Goal: Task Accomplishment & Management: Use online tool/utility

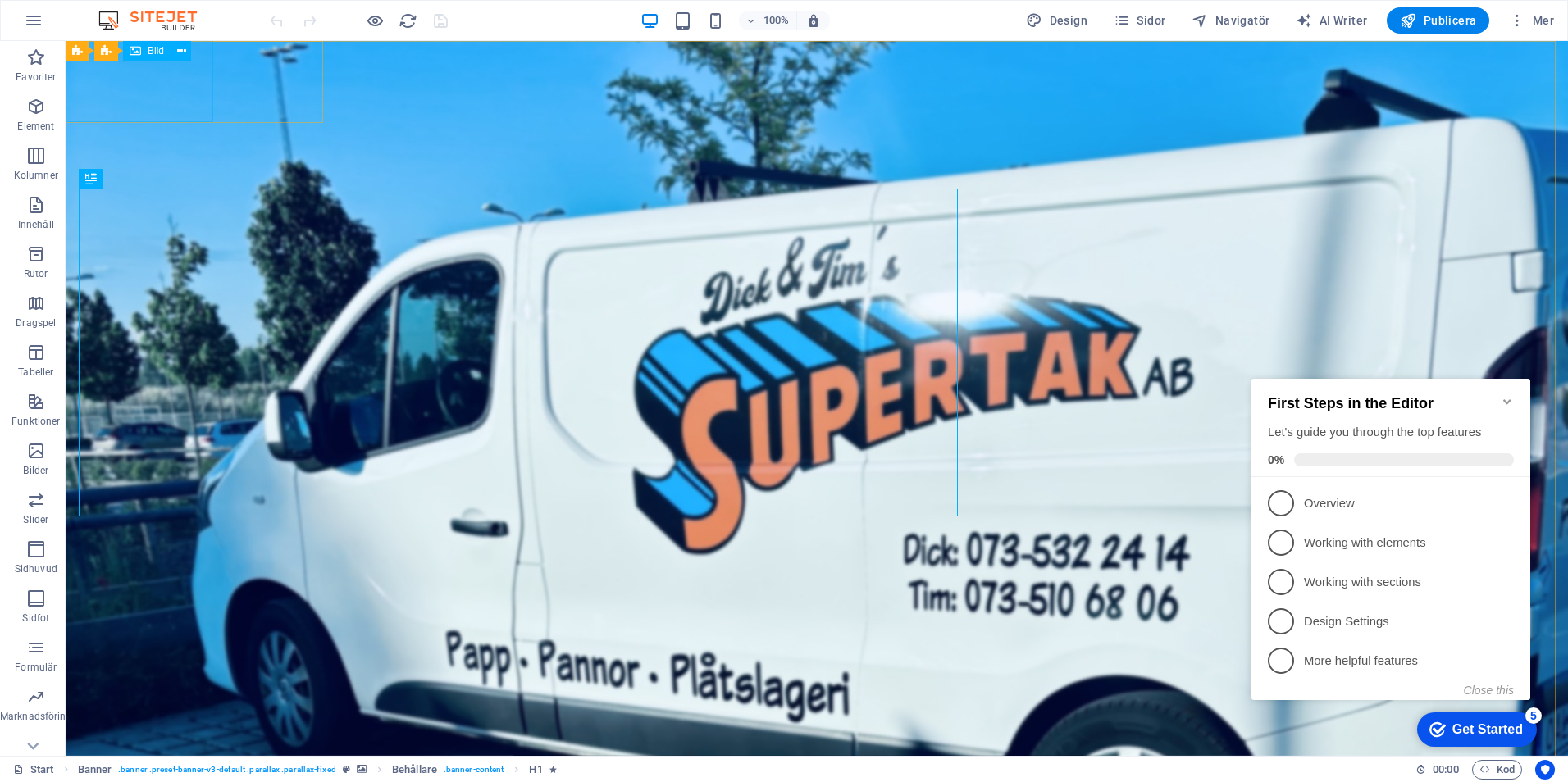
click at [150, 49] on span "Bild" at bounding box center [155, 50] width 16 height 9
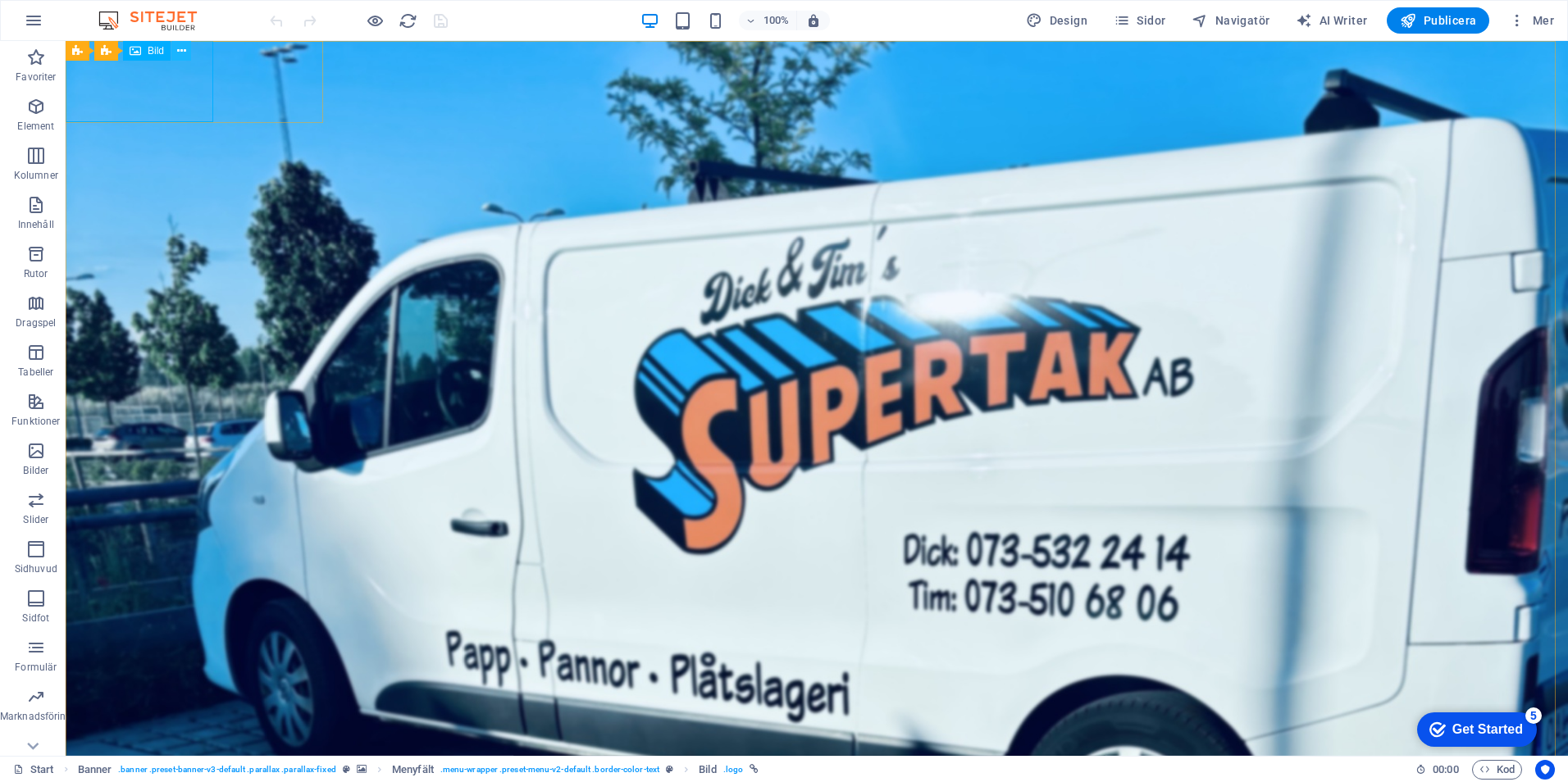
click at [181, 42] on icon at bounding box center [181, 51] width 9 height 17
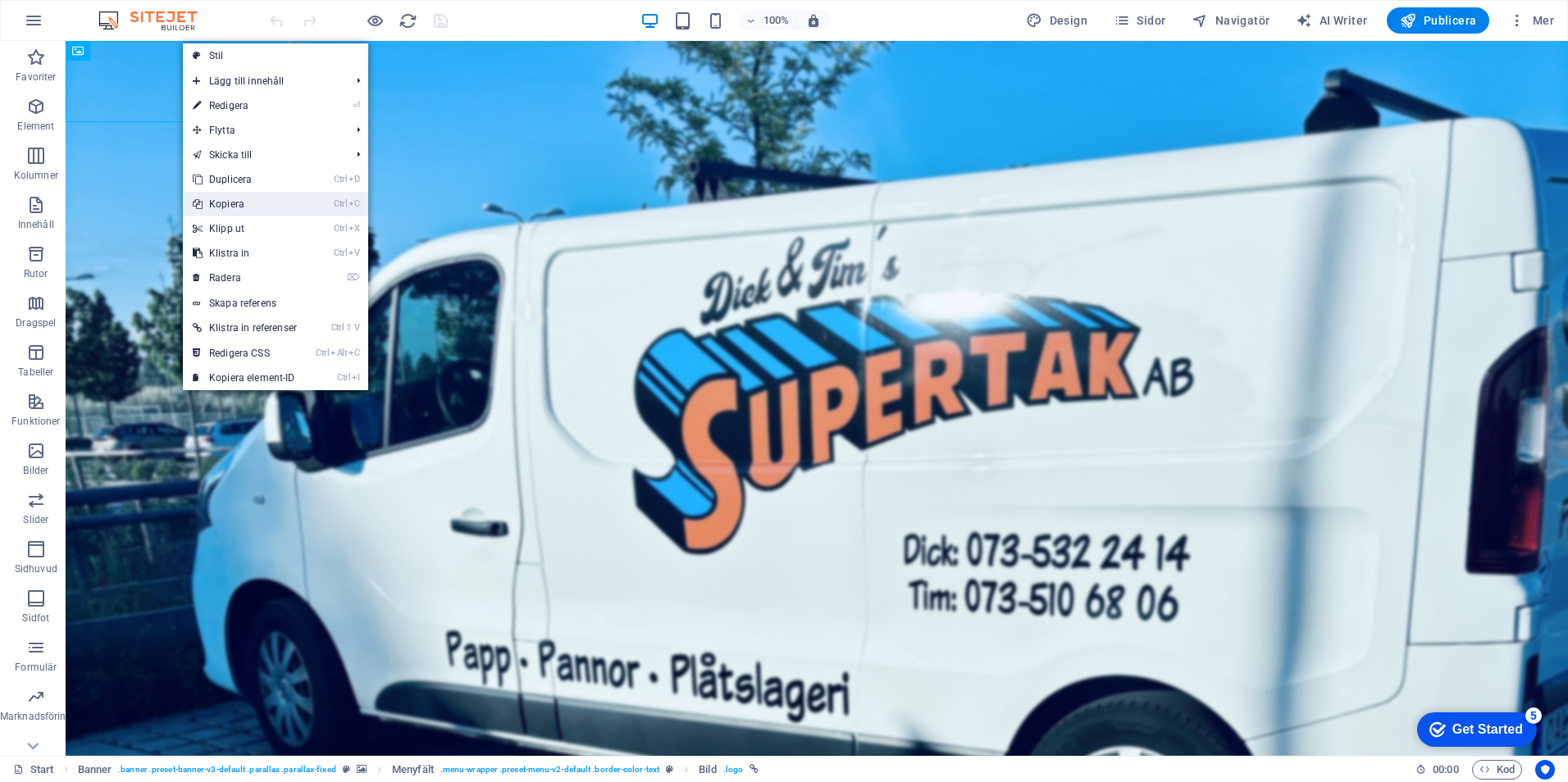
click at [227, 197] on link "Ctrl C Kopiera" at bounding box center [244, 204] width 123 height 24
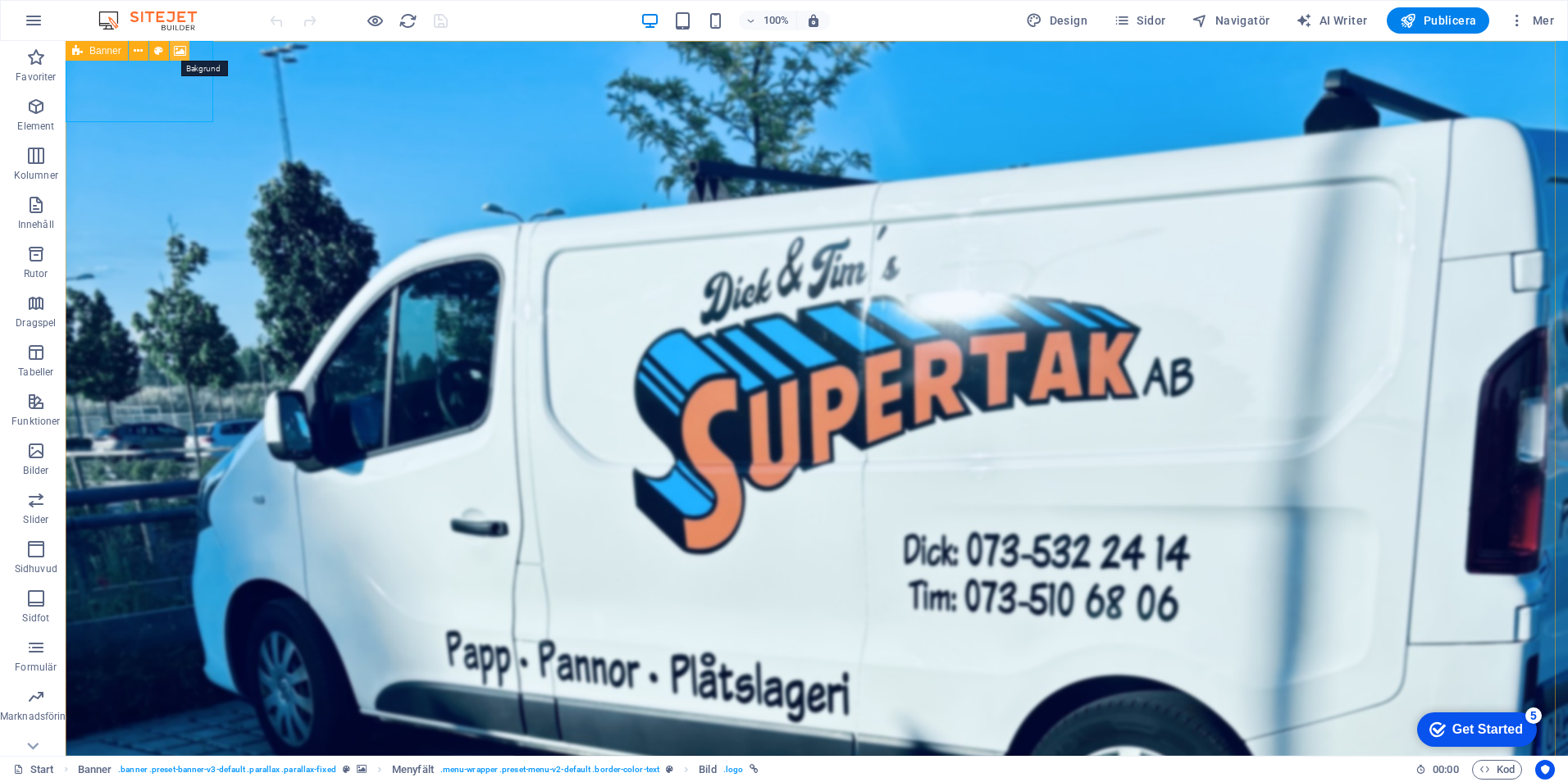
click at [177, 47] on icon at bounding box center [180, 51] width 12 height 17
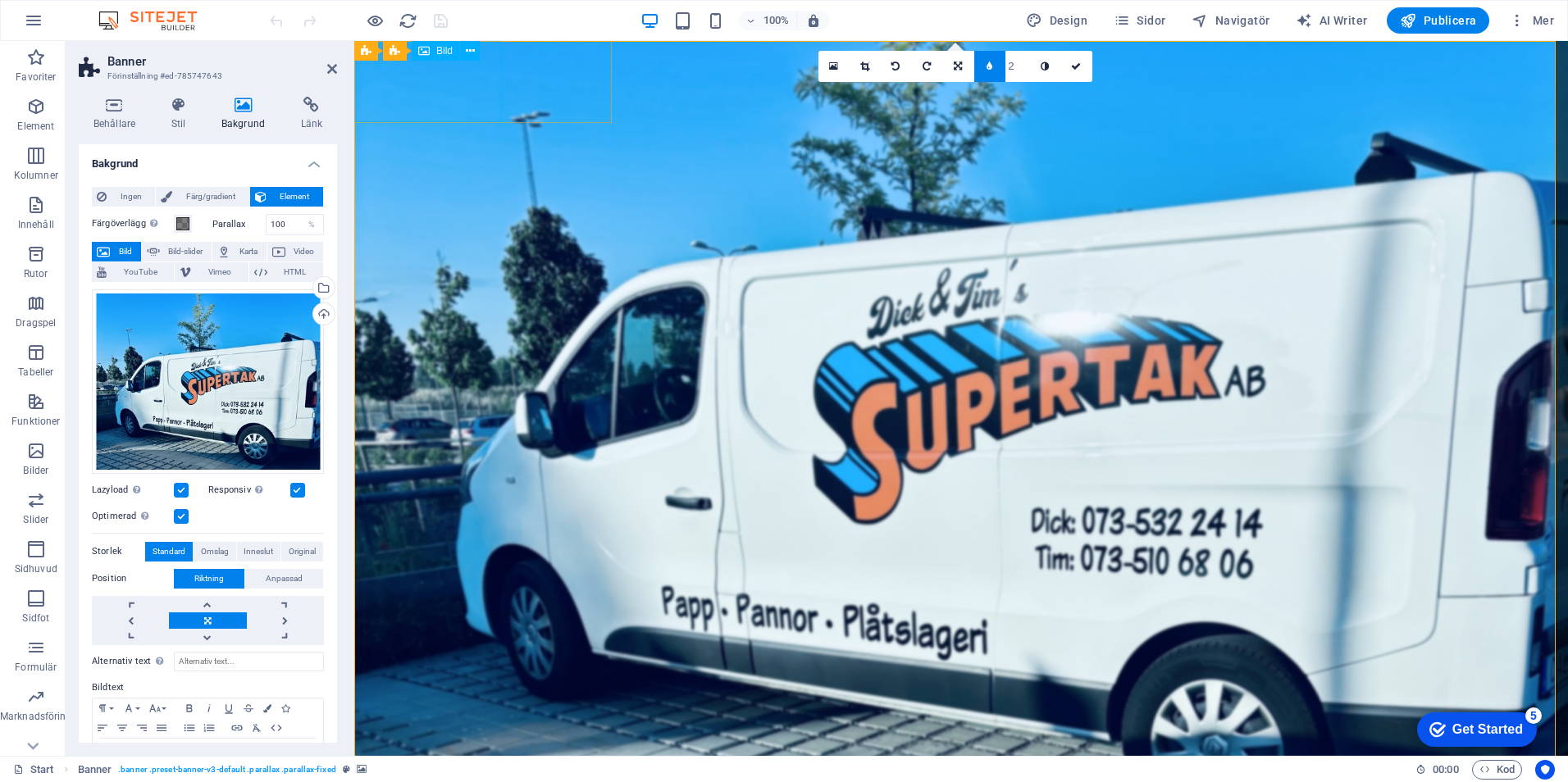
click at [443, 52] on span "Bild" at bounding box center [444, 50] width 16 height 9
click at [458, 79] on figure at bounding box center [961, 81] width 1214 height 81
click at [470, 54] on icon at bounding box center [471, 51] width 9 height 17
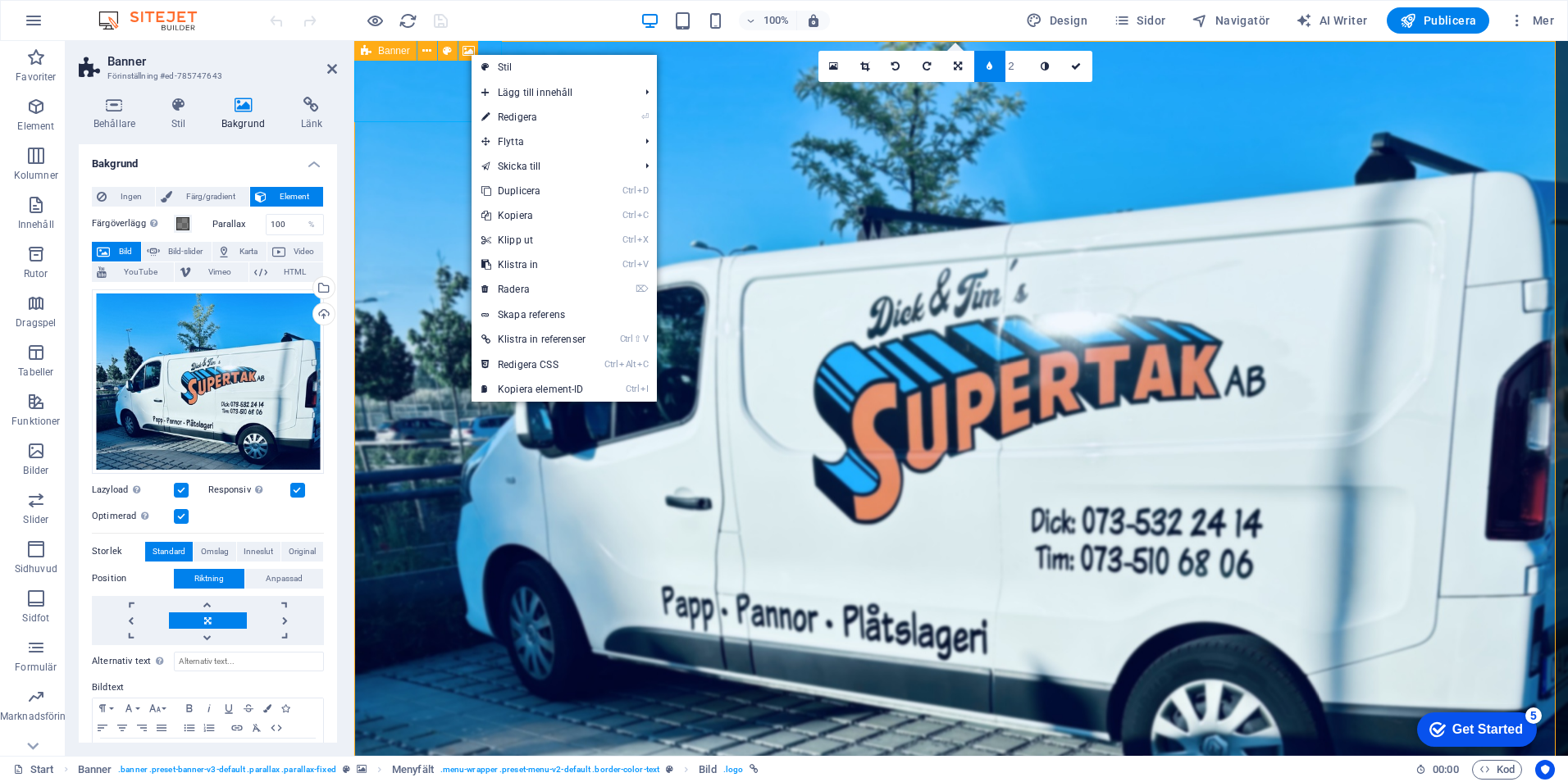
click at [401, 54] on span "Banner" at bounding box center [394, 50] width 32 height 9
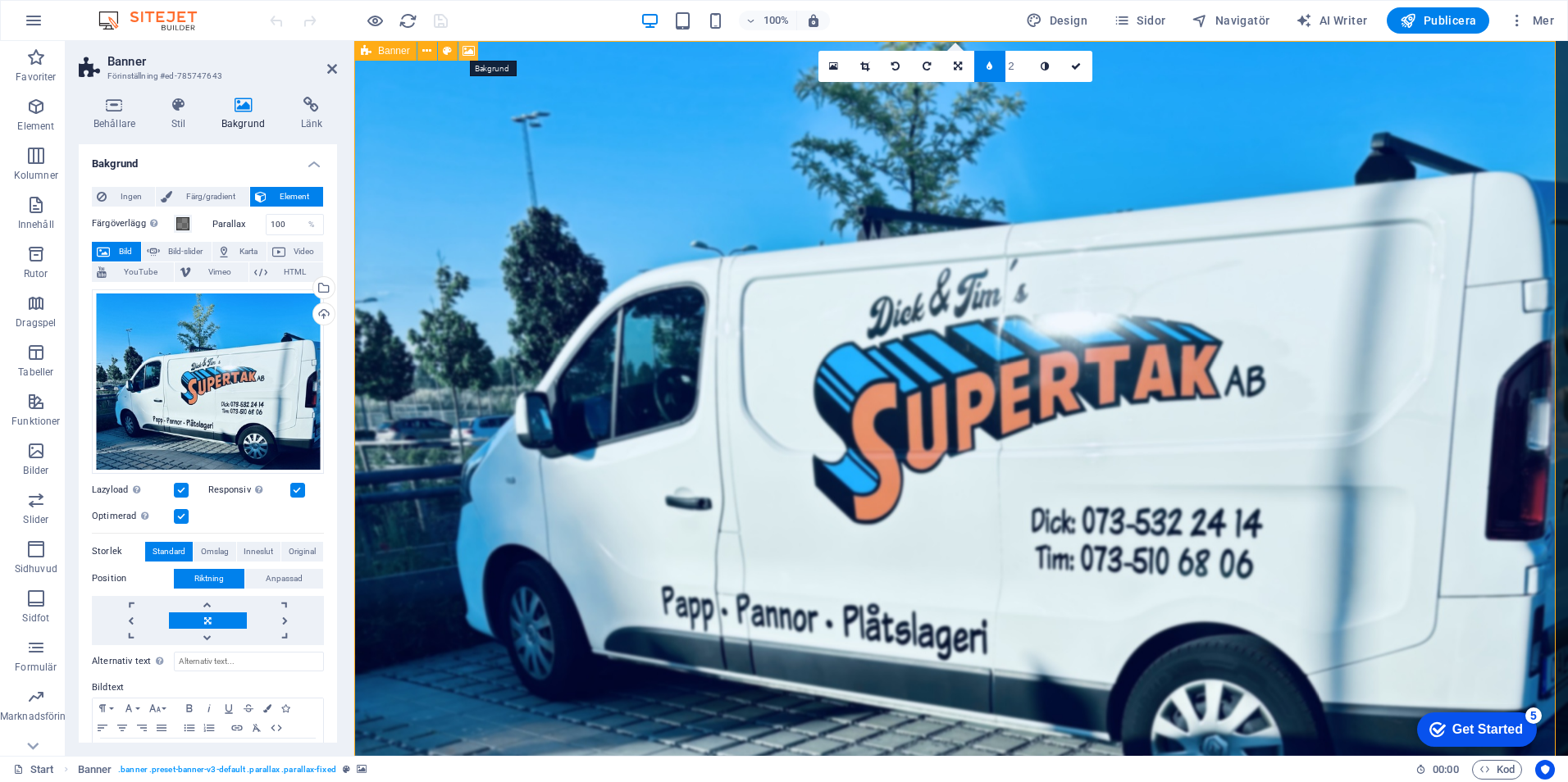
click at [467, 50] on icon at bounding box center [469, 51] width 12 height 17
click at [434, 52] on div "Bild" at bounding box center [435, 50] width 47 height 20
click at [473, 51] on icon at bounding box center [471, 51] width 9 height 17
click at [446, 82] on figure at bounding box center [961, 81] width 1214 height 81
click at [442, 46] on span "Bild" at bounding box center [444, 50] width 16 height 9
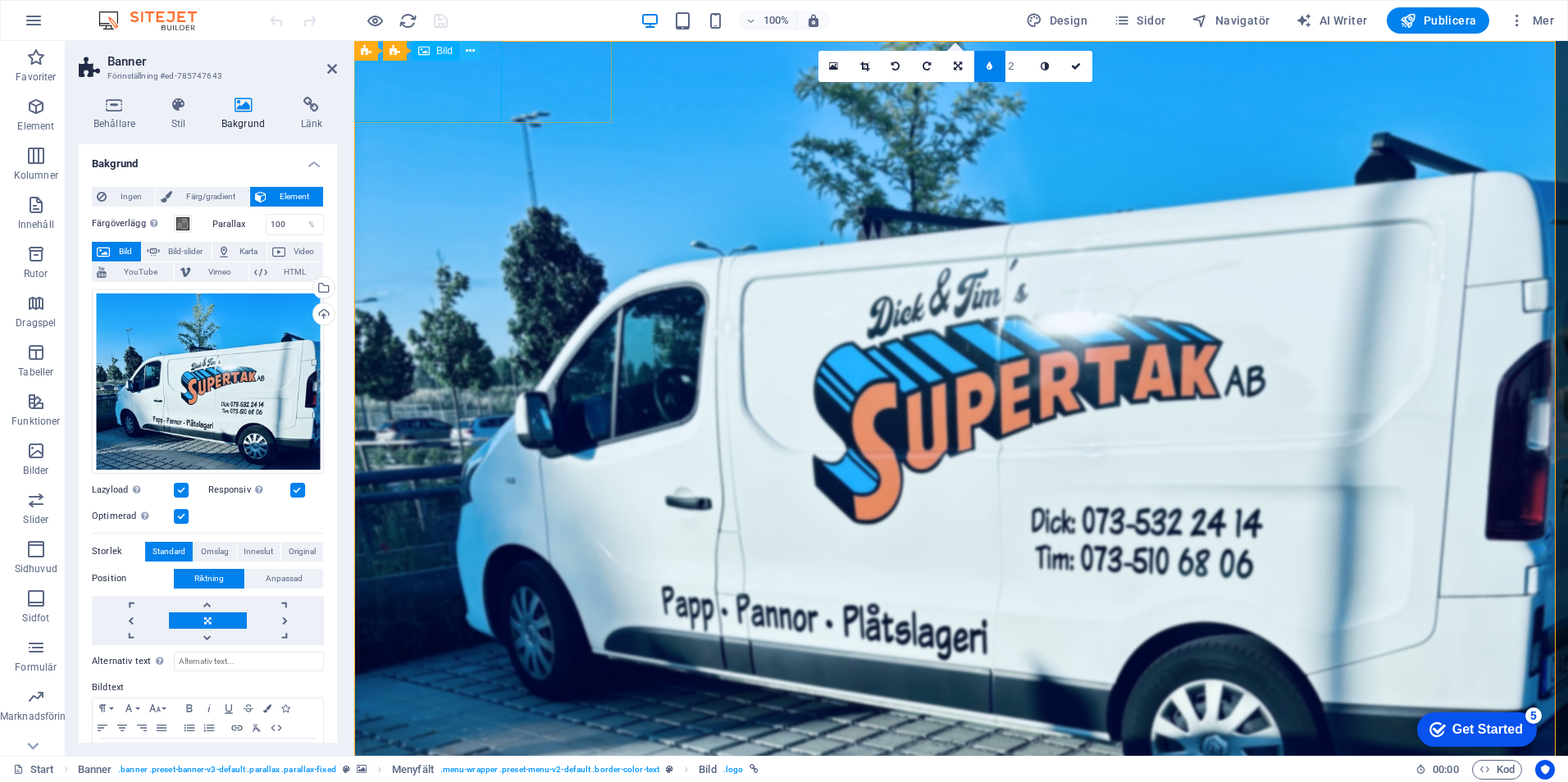
click at [471, 48] on icon at bounding box center [471, 51] width 9 height 17
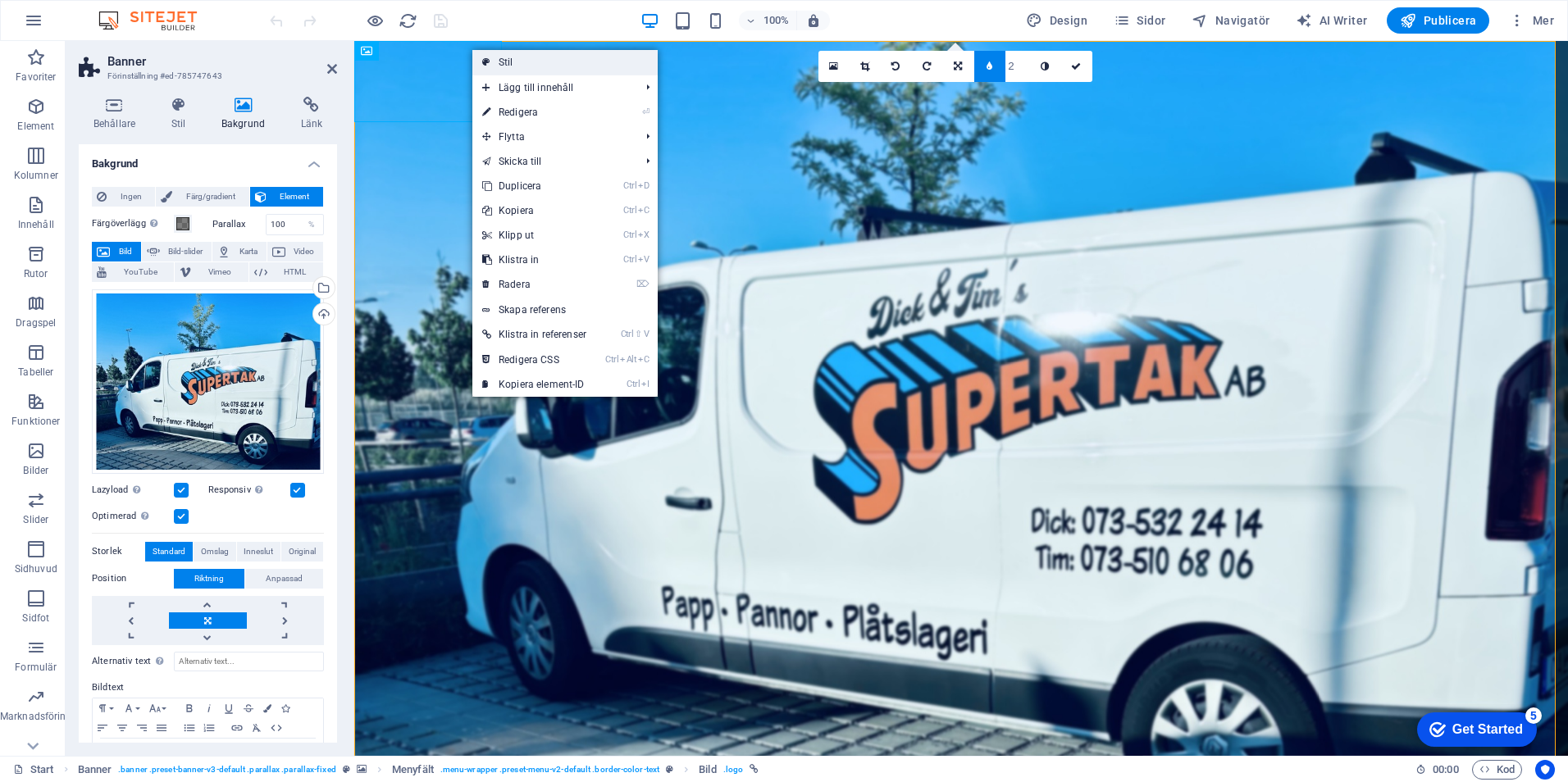
click at [512, 66] on link "Stil" at bounding box center [565, 62] width 186 height 24
select select "rem"
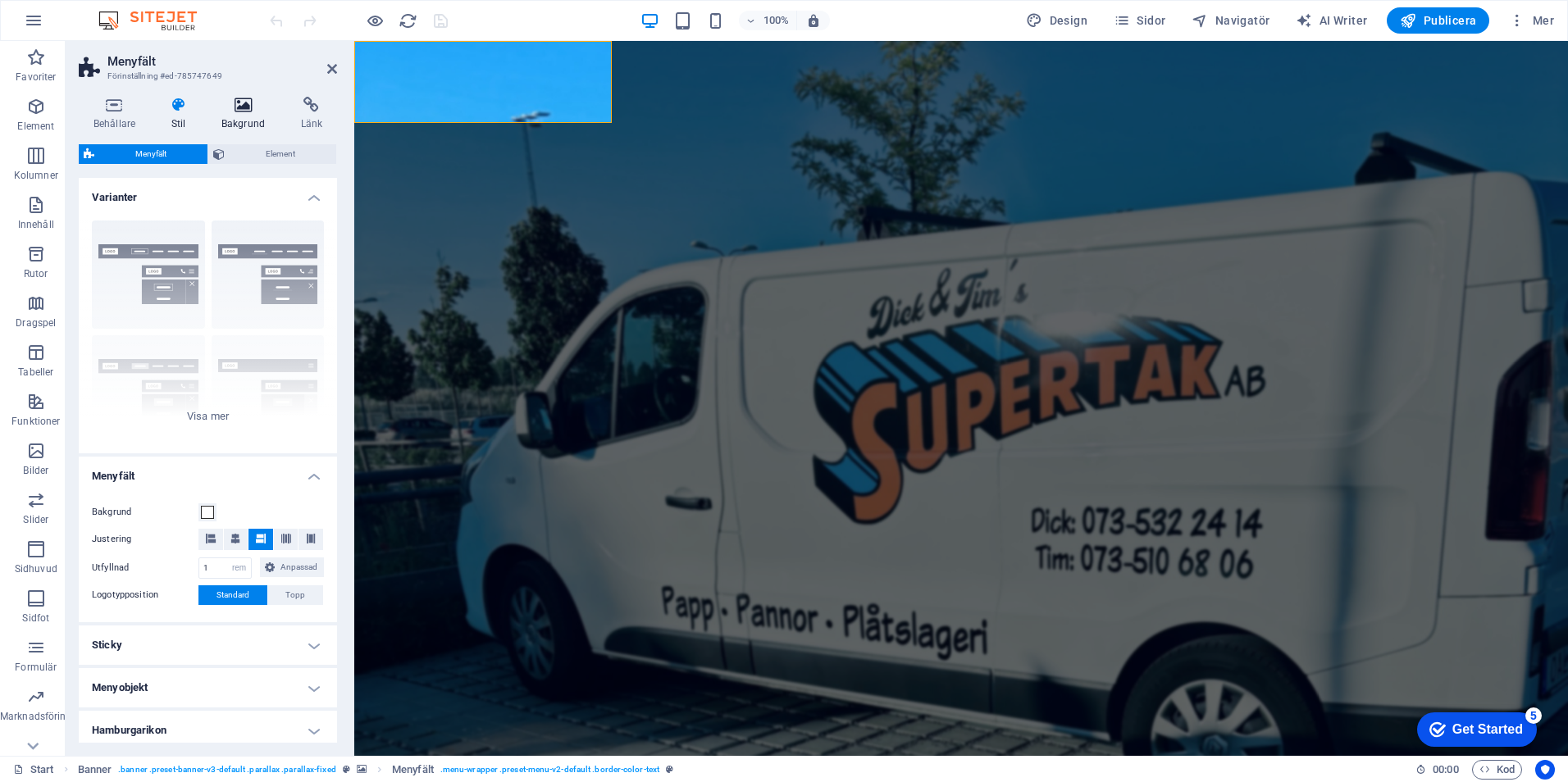
click at [239, 103] on icon at bounding box center [243, 104] width 73 height 16
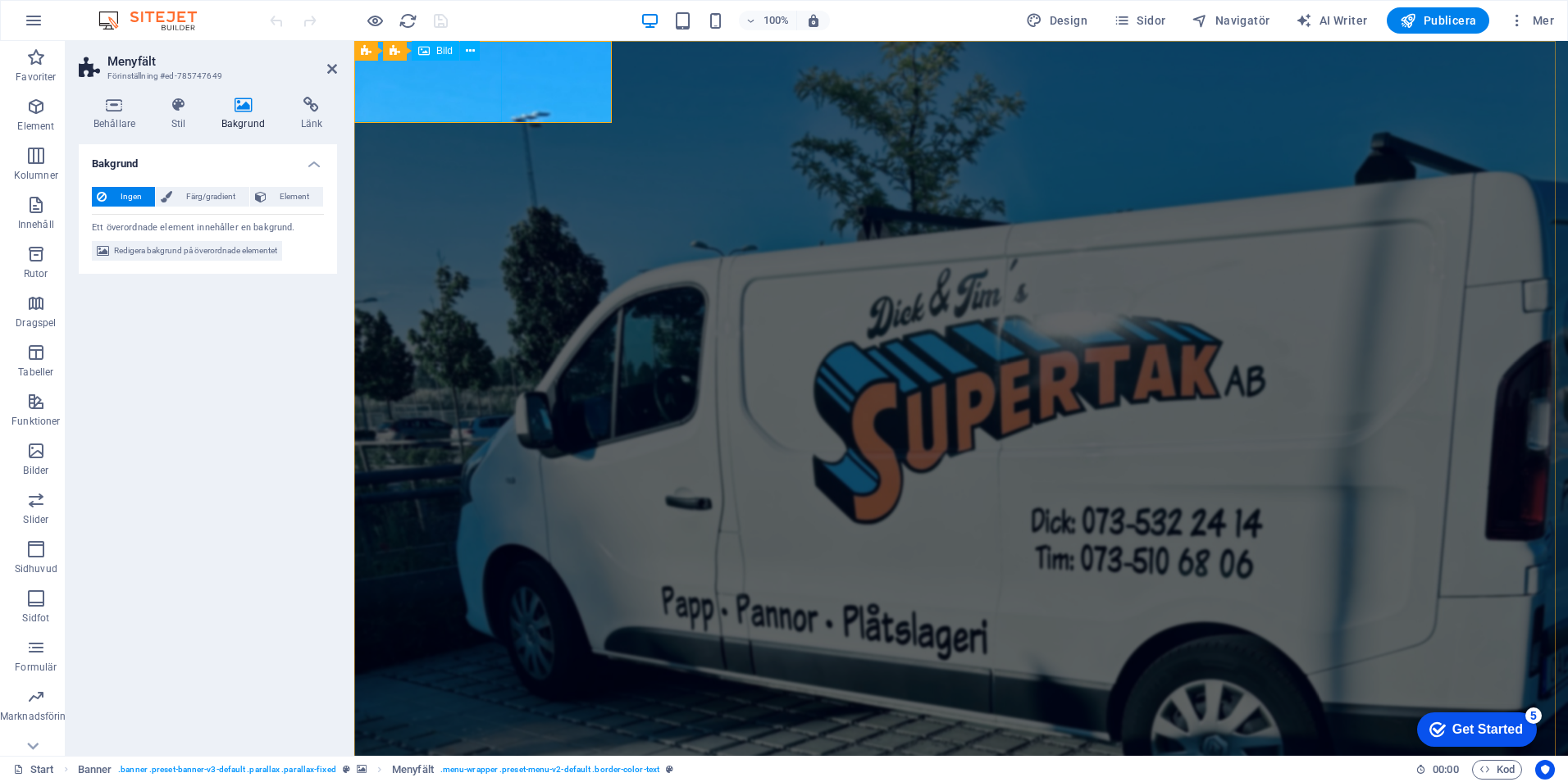
click at [440, 79] on figure at bounding box center [961, 81] width 1214 height 81
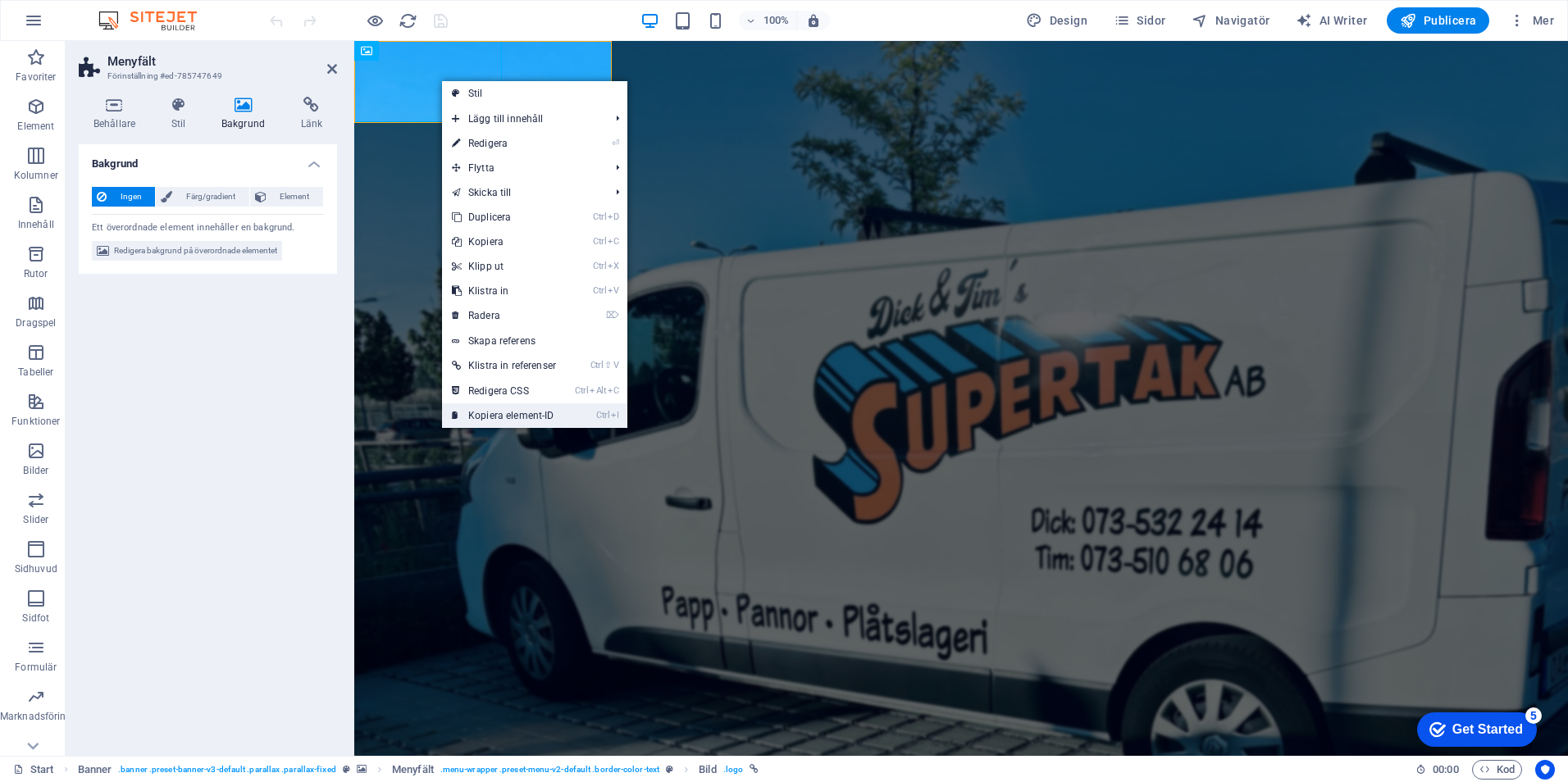
click at [512, 413] on link "Ctrl I Kopiera element-ID" at bounding box center [503, 415] width 123 height 24
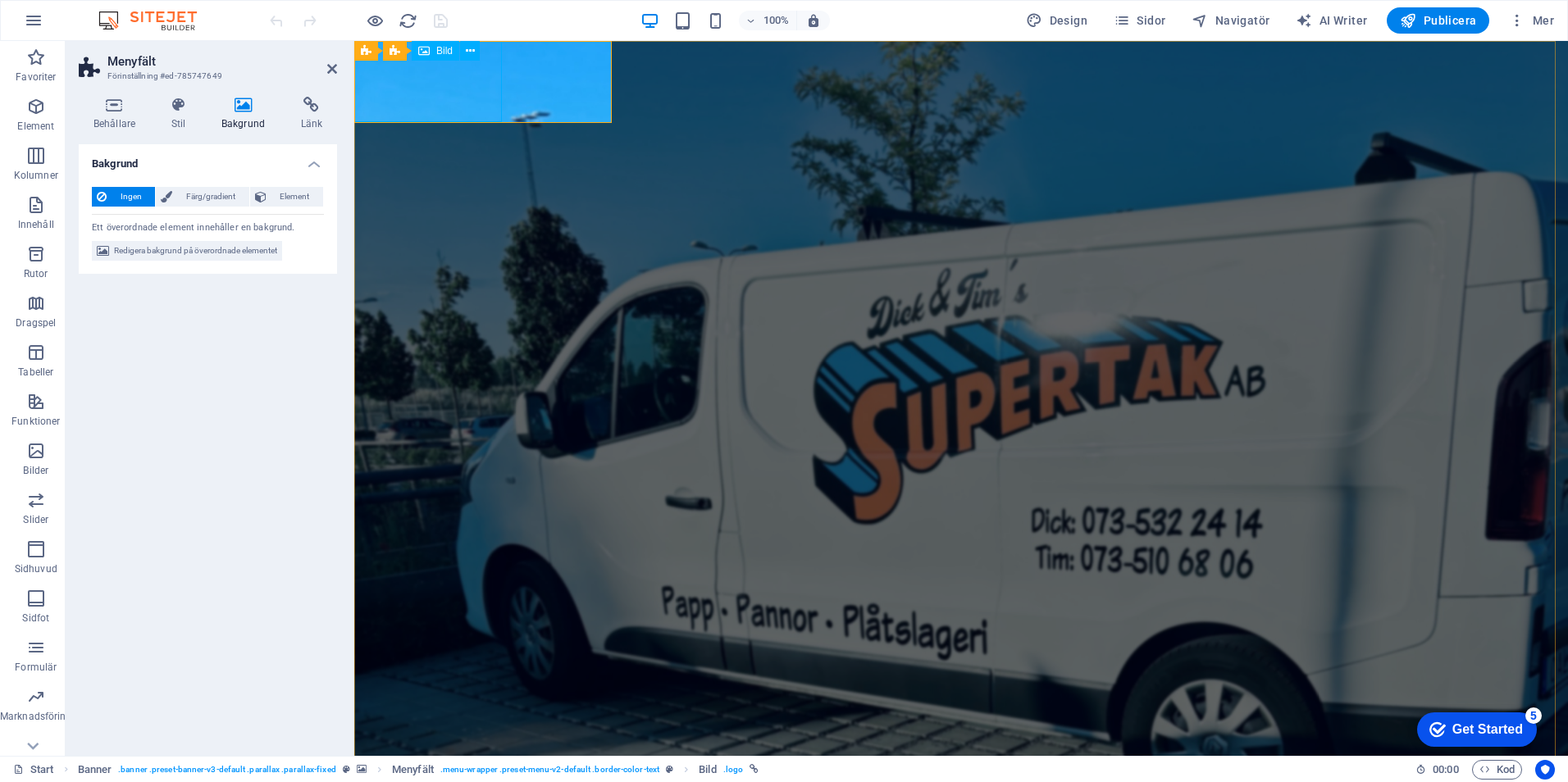
click at [462, 91] on figure at bounding box center [961, 81] width 1214 height 81
click at [470, 45] on icon at bounding box center [471, 51] width 9 height 17
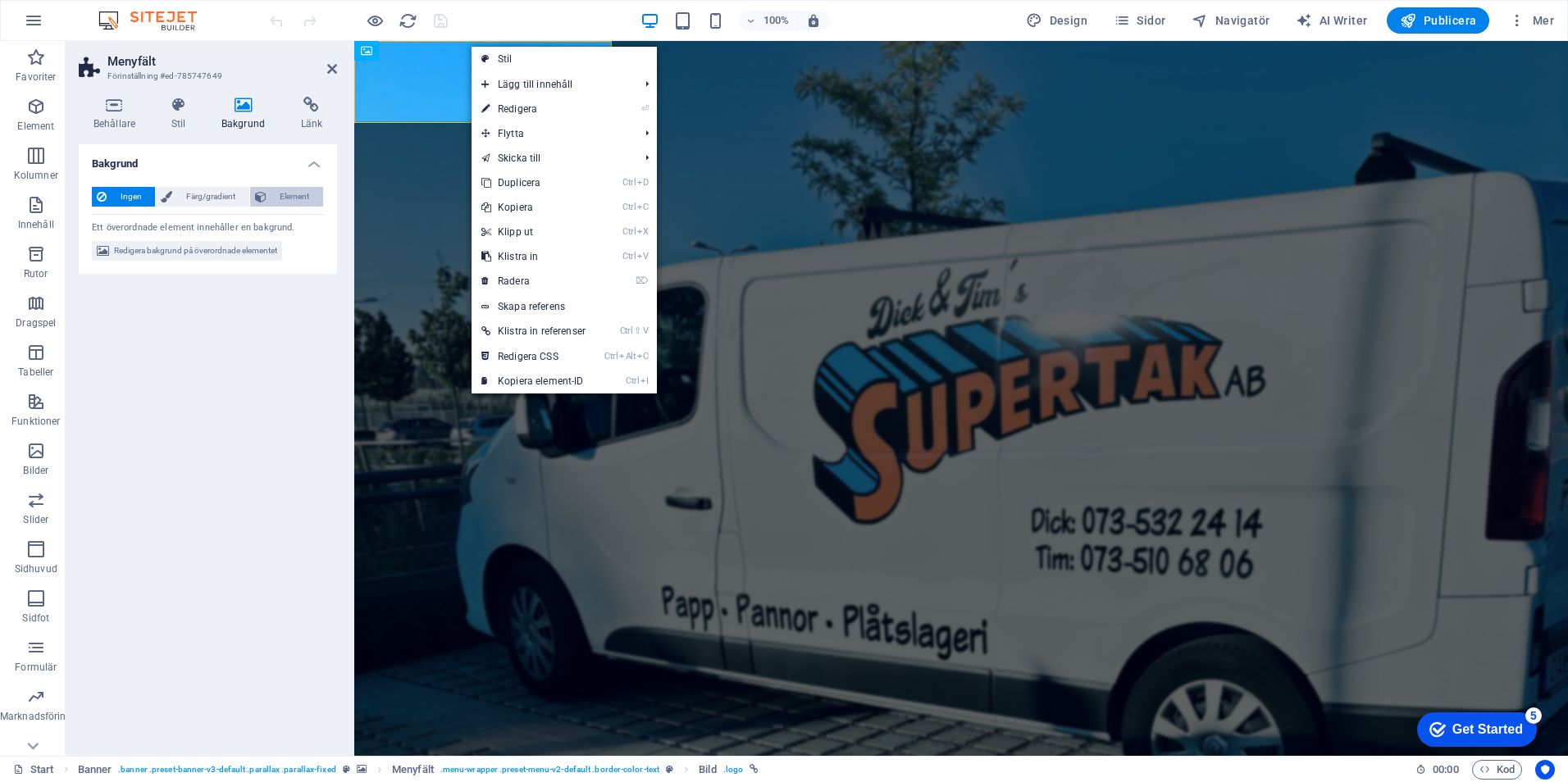
click at [280, 193] on span "Element" at bounding box center [294, 197] width 47 height 20
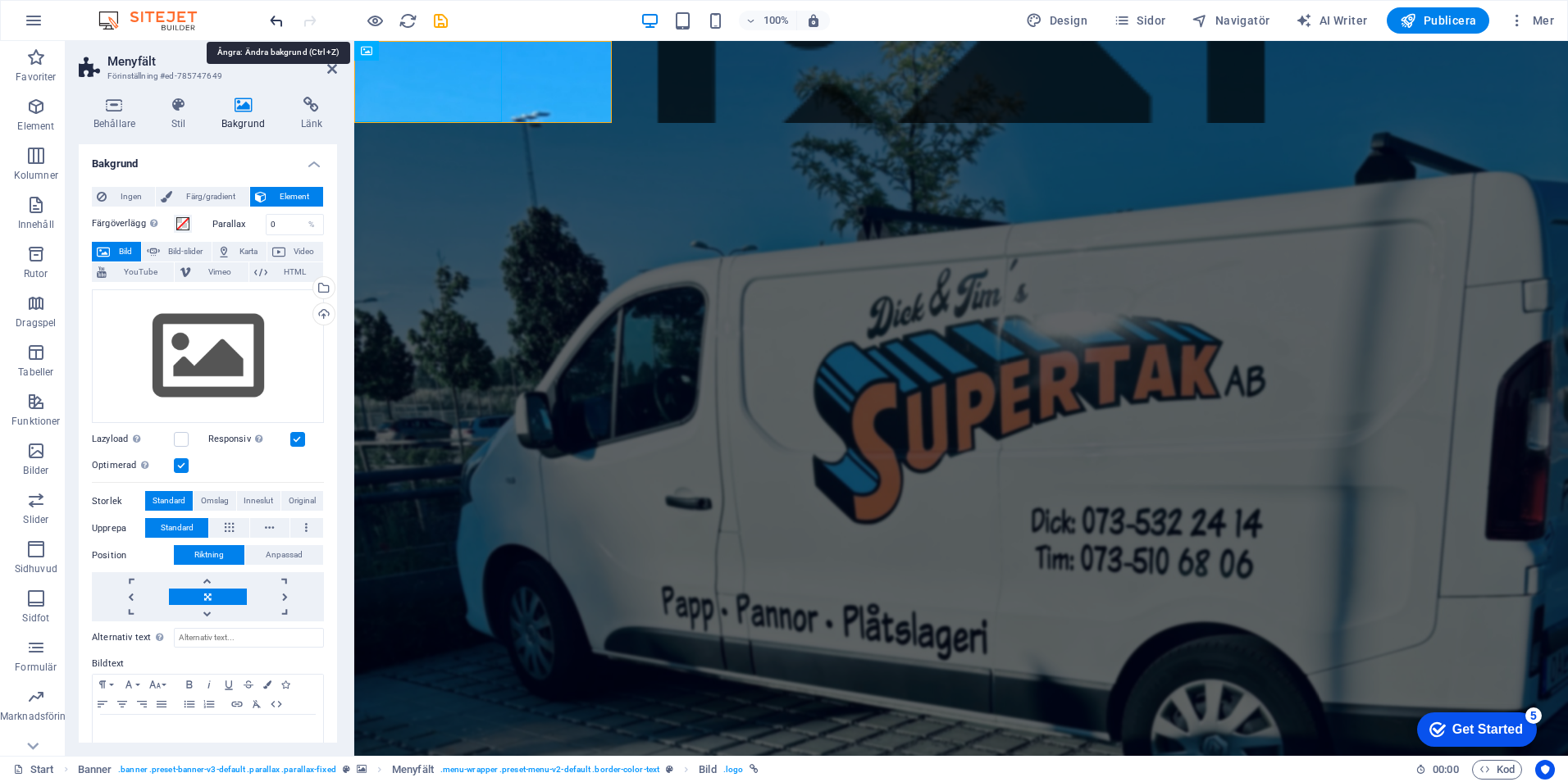
click at [274, 17] on icon "undo" at bounding box center [277, 21] width 19 height 19
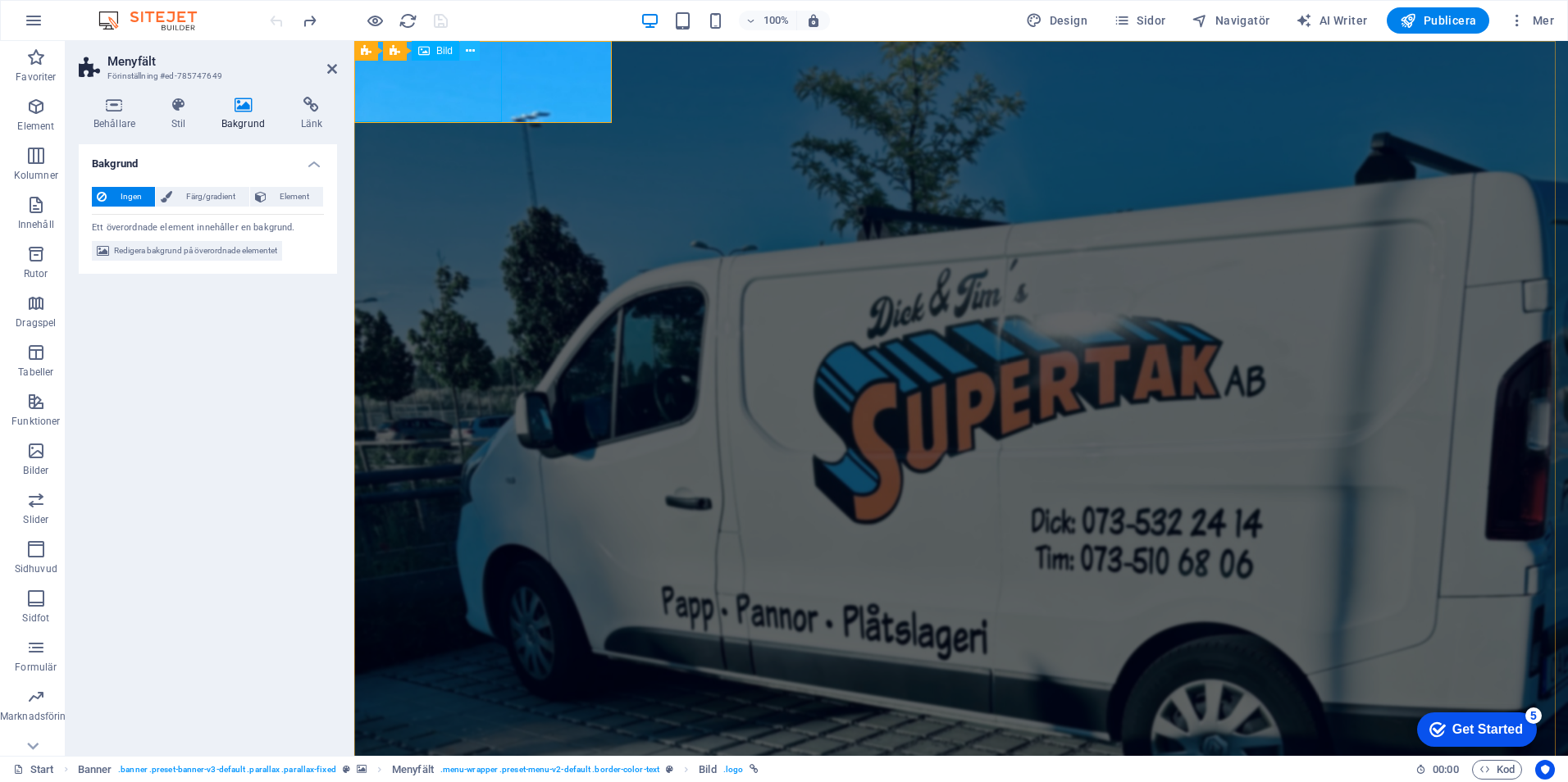
click at [473, 52] on icon at bounding box center [471, 51] width 9 height 17
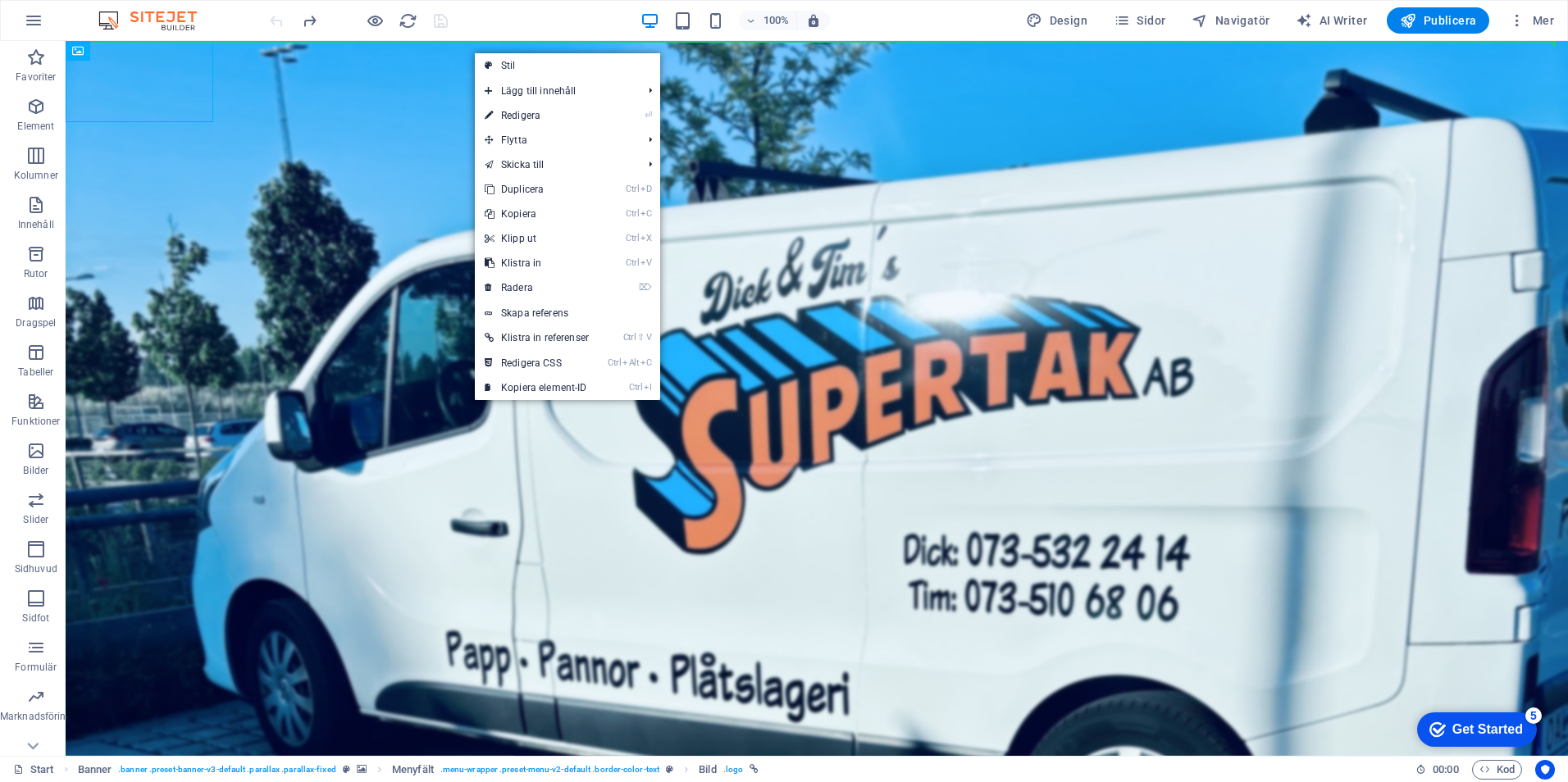
drag, startPoint x: 502, startPoint y: 93, endPoint x: 433, endPoint y: 104, distance: 69.9
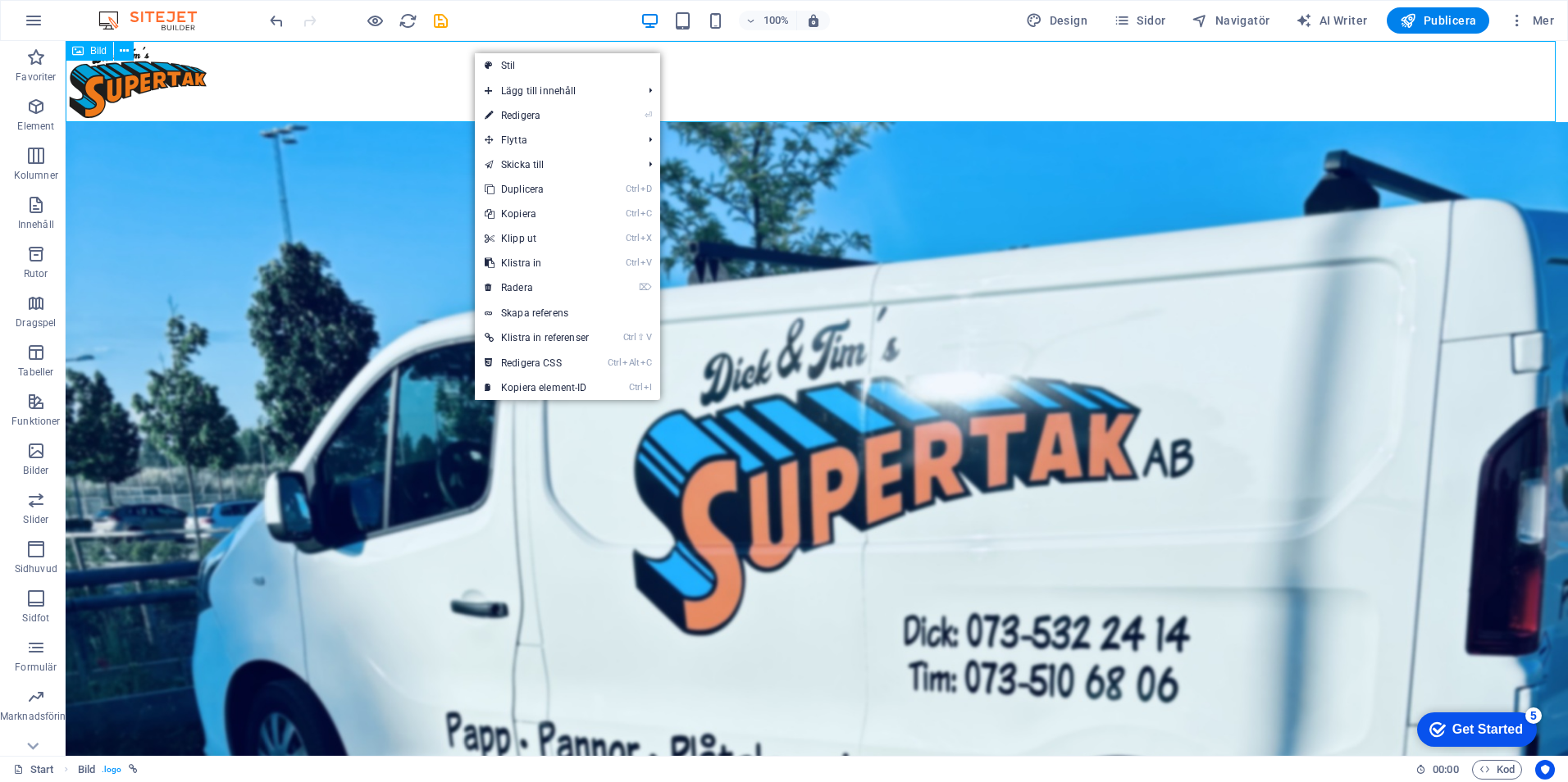
click at [138, 85] on figure at bounding box center [817, 81] width 1502 height 81
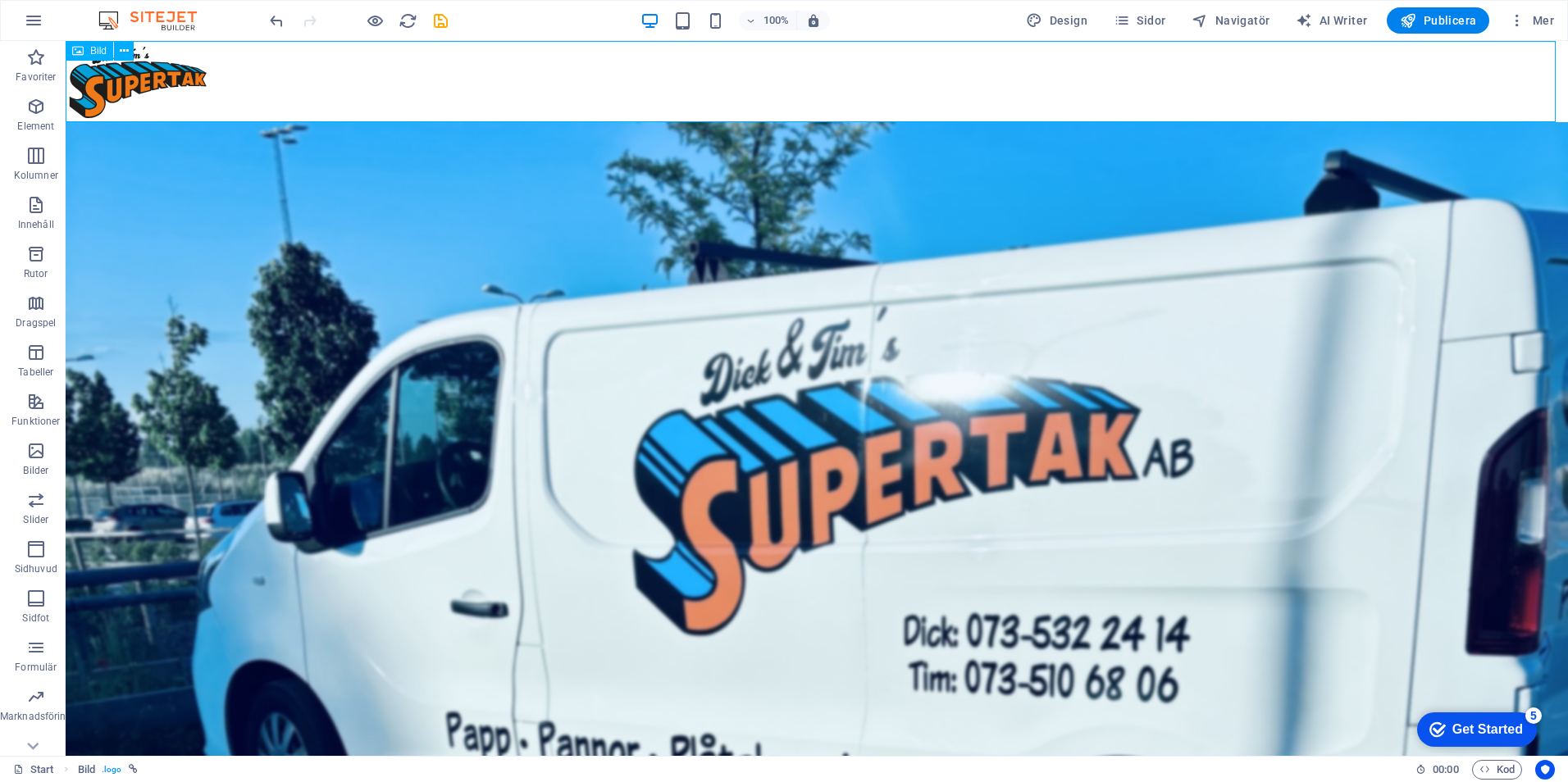
click at [88, 51] on div "Bild" at bounding box center [89, 50] width 47 height 20
click at [121, 46] on icon at bounding box center [124, 51] width 9 height 17
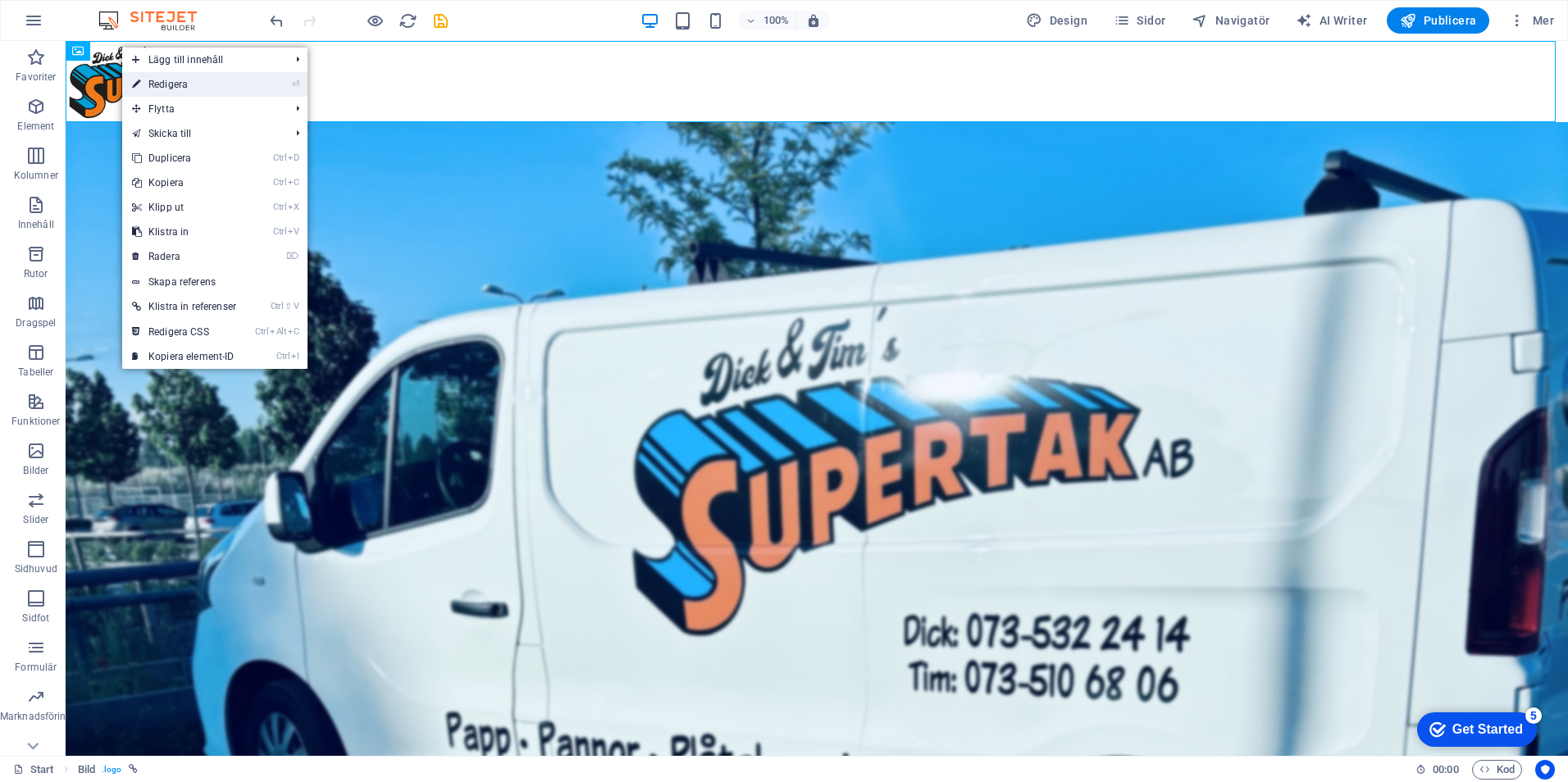
click at [196, 79] on link "⏎ Redigera" at bounding box center [184, 85] width 123 height 24
select select "px"
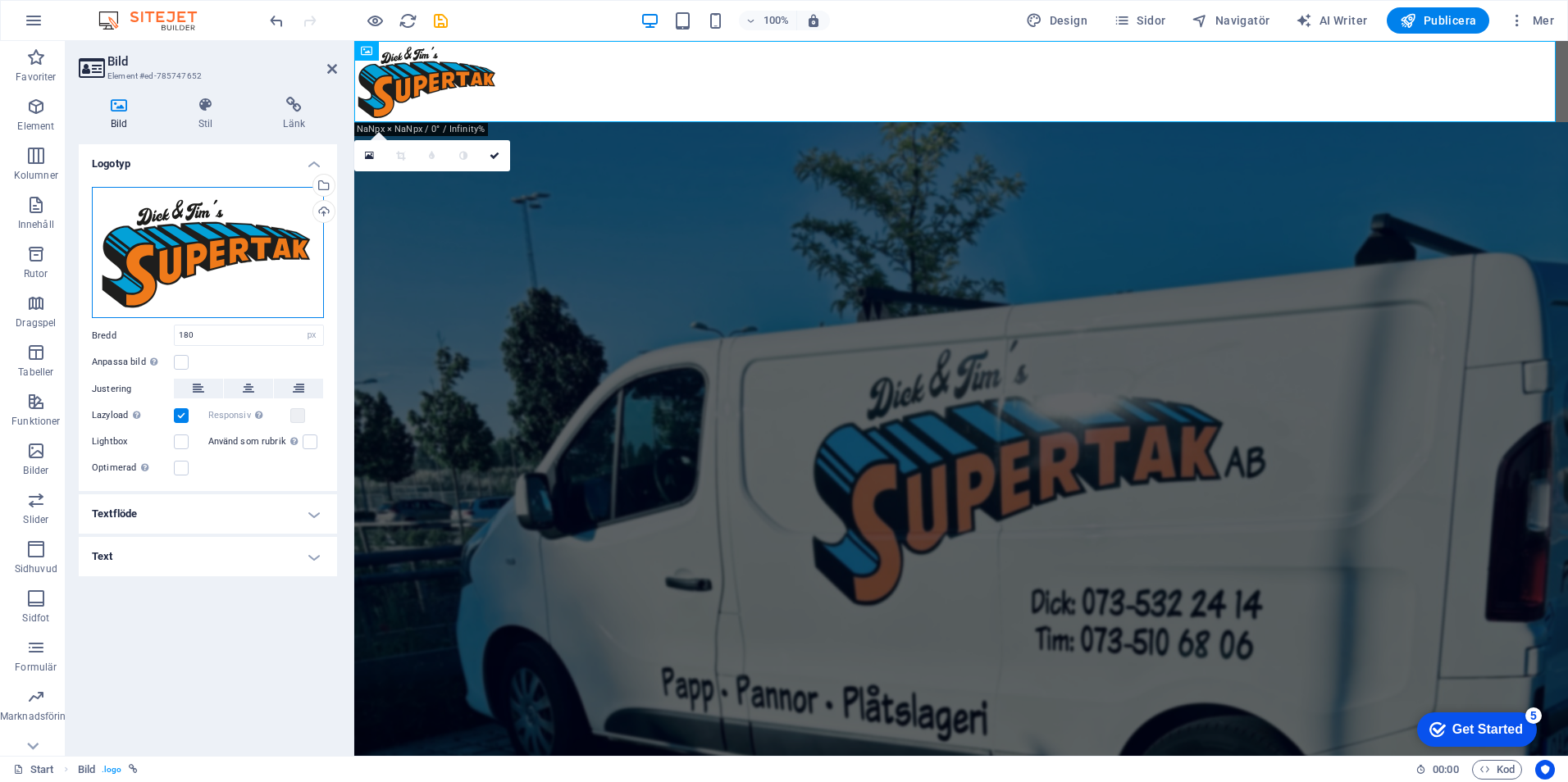
click at [167, 269] on div "Dra filer hit, klicka för att välja filer eller välj filer från Filer eller vår…" at bounding box center [207, 253] width 232 height 132
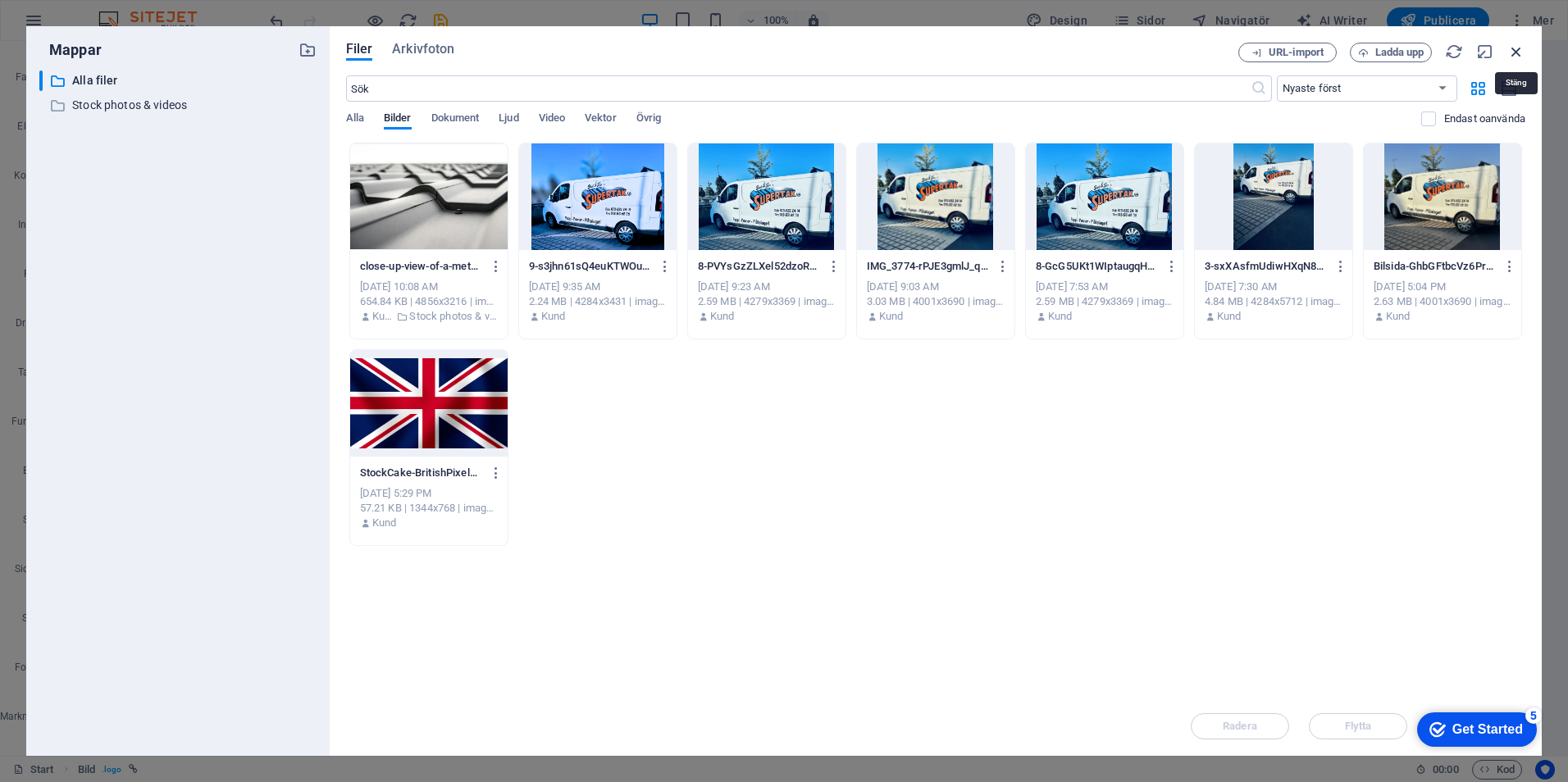
click at [1517, 50] on icon "button" at bounding box center [1516, 51] width 18 height 18
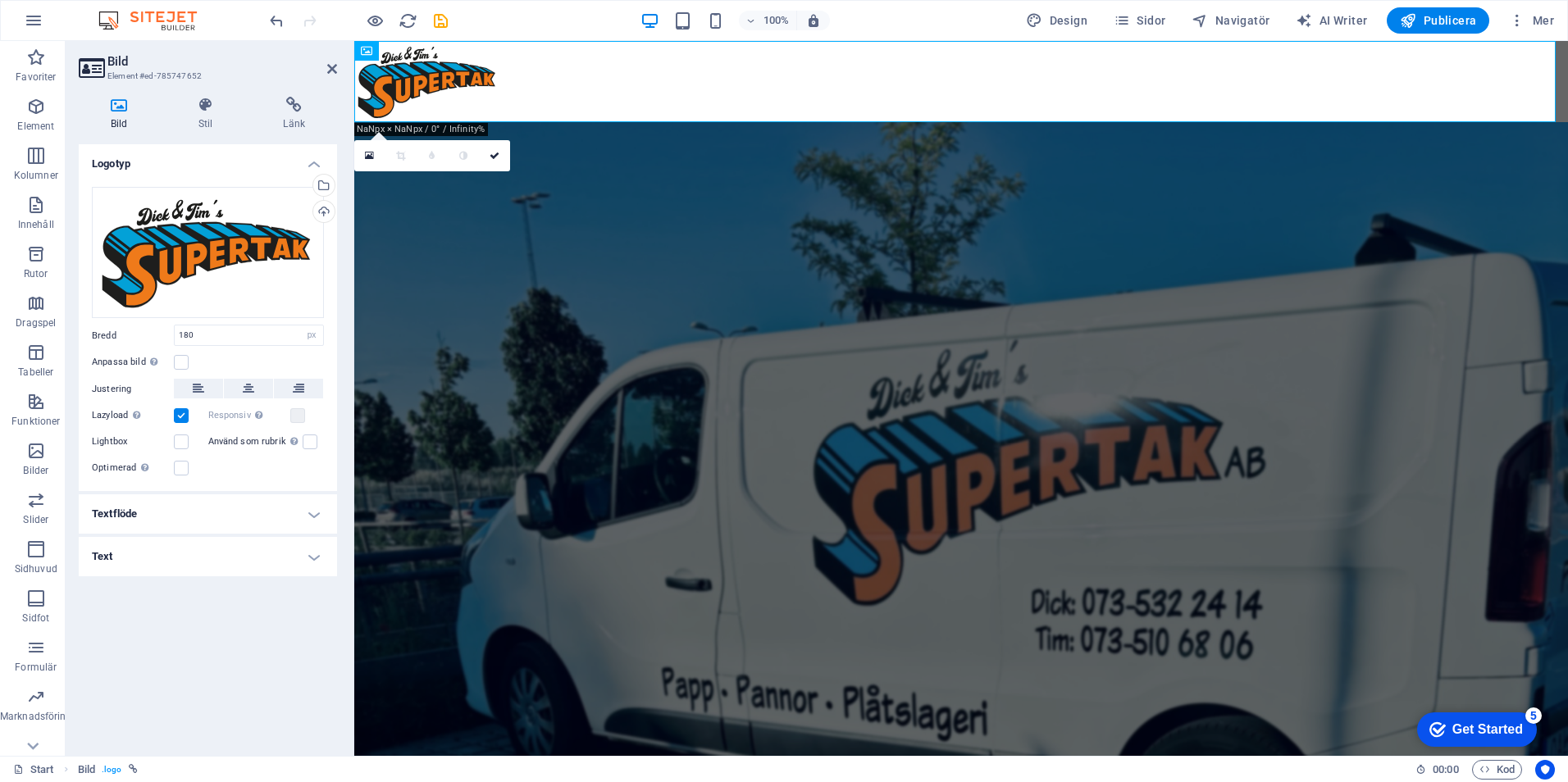
click at [119, 99] on icon at bounding box center [119, 104] width 81 height 16
click at [119, 118] on h4 "Bild" at bounding box center [123, 114] width 88 height 35
